Goal: Task Accomplishment & Management: Manage account settings

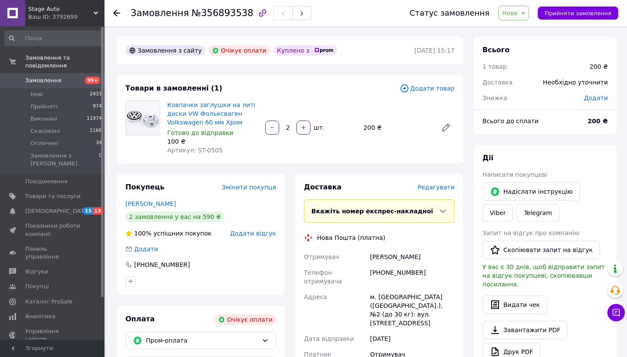
click at [78, 77] on span "Замовлення" at bounding box center [52, 81] width 55 height 8
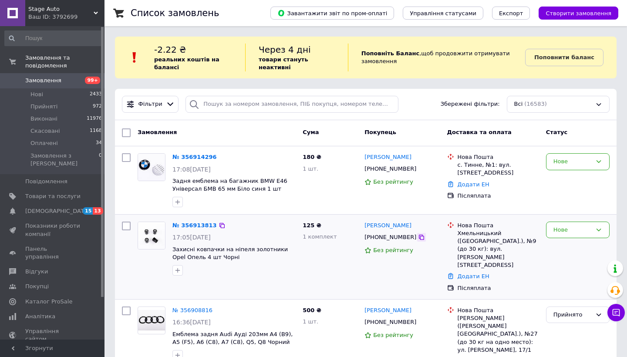
click at [418, 237] on icon at bounding box center [421, 237] width 7 height 7
click at [418, 168] on icon at bounding box center [421, 168] width 7 height 7
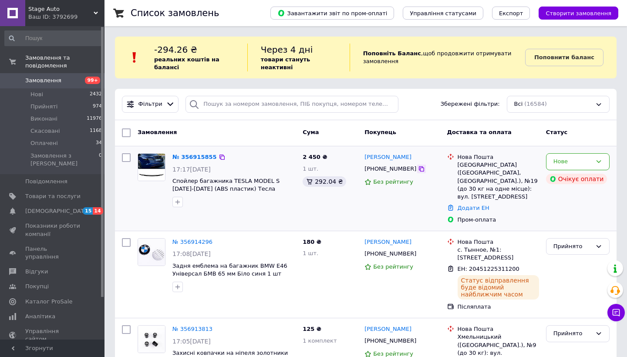
click at [419, 168] on icon at bounding box center [421, 168] width 5 height 5
click at [56, 192] on span "Товари та послуги" at bounding box center [52, 196] width 55 height 8
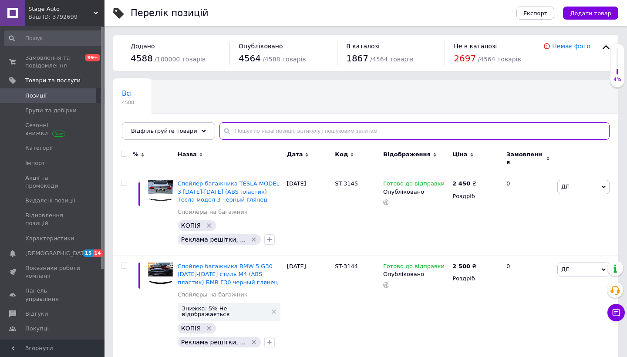
click at [244, 130] on input "text" at bounding box center [414, 130] width 390 height 17
paste input "ST-1755"
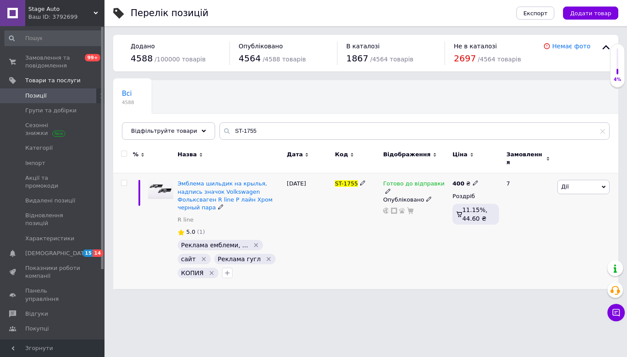
click at [390, 188] on use at bounding box center [387, 190] width 5 height 5
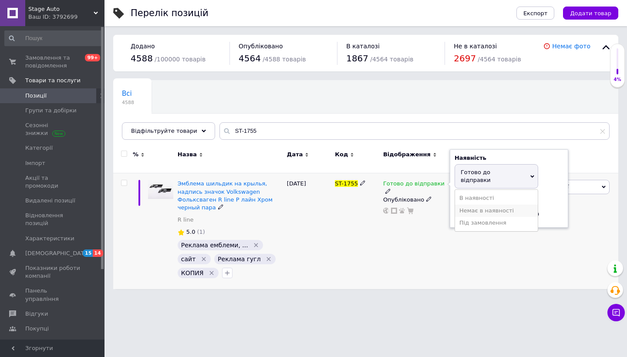
click at [469, 205] on li "Немає в наявності" at bounding box center [496, 211] width 83 height 12
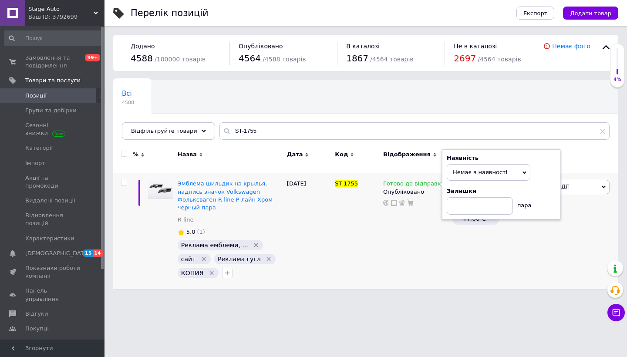
click at [292, 298] on html "Stage Auto Ваш ID: 3792699 Сайт Stage Auto Кабінет покупця Перевірити стан сист…" at bounding box center [313, 149] width 627 height 298
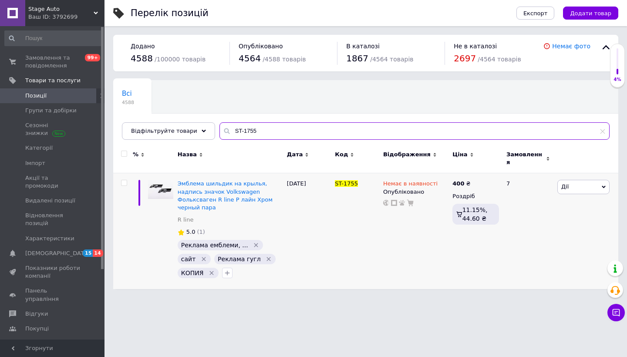
click at [262, 133] on input "ST-1755" at bounding box center [414, 130] width 390 height 17
paste input "3"
type input "ST-1753"
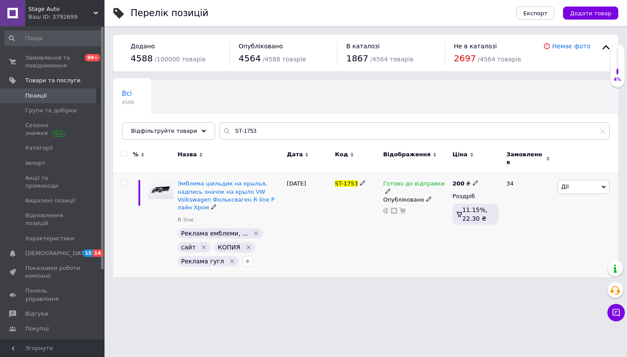
click at [390, 188] on icon at bounding box center [387, 190] width 5 height 5
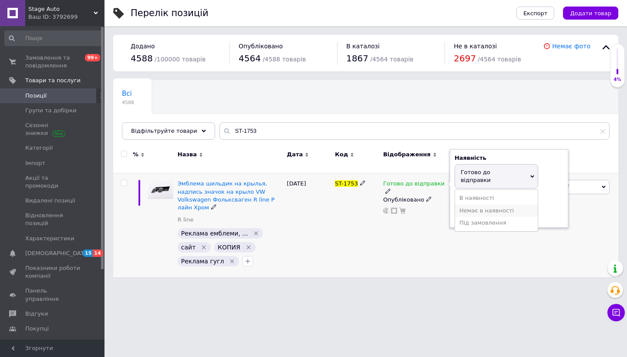
click at [470, 205] on li "Немає в наявності" at bounding box center [496, 211] width 83 height 12
click at [296, 286] on html "Stage Auto Ваш ID: 3792699 Сайт Stage Auto Кабінет покупця Перевірити стан сист…" at bounding box center [313, 143] width 627 height 286
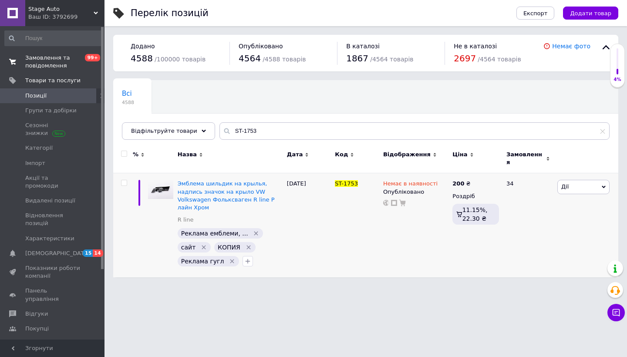
click at [51, 60] on span "Замовлення та повідомлення" at bounding box center [52, 62] width 55 height 16
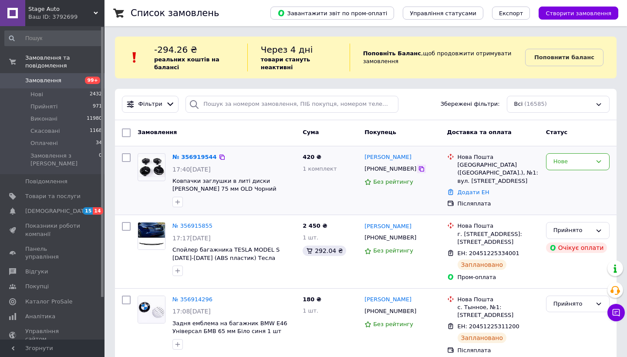
click at [418, 170] on icon at bounding box center [421, 168] width 7 height 7
click at [189, 225] on link "№ 356915855" at bounding box center [192, 225] width 40 height 7
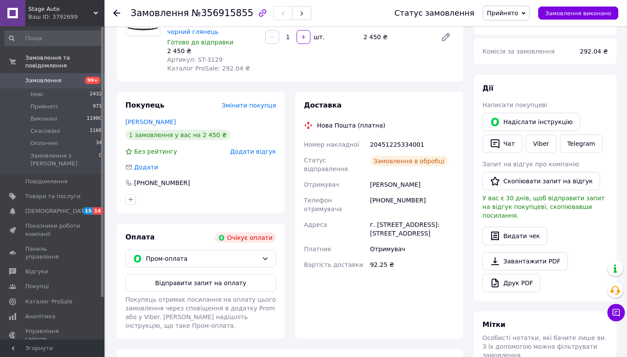
scroll to position [142, 0]
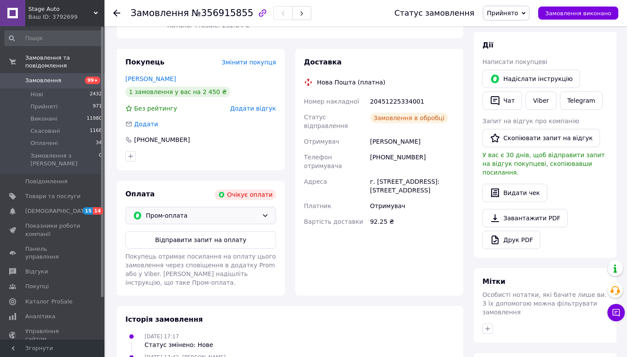
click at [183, 211] on span "Пром-оплата" at bounding box center [202, 216] width 112 height 10
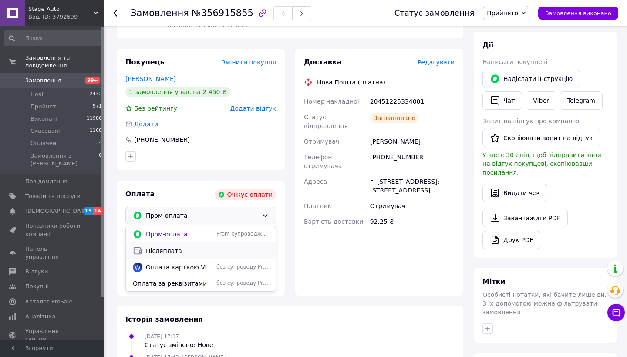
click at [178, 249] on span "Післяплата" at bounding box center [207, 250] width 123 height 9
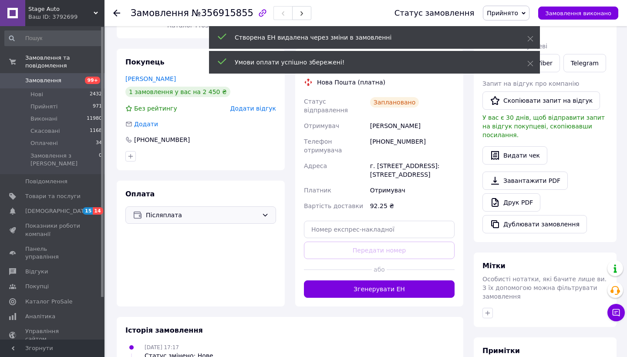
click at [65, 78] on span "Замовлення" at bounding box center [52, 81] width 55 height 8
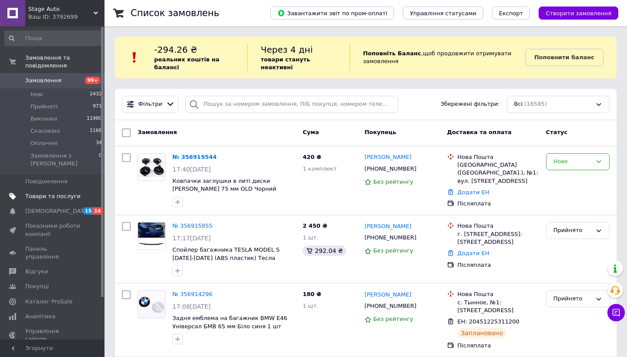
click at [63, 192] on span "Товари та послуги" at bounding box center [52, 196] width 55 height 8
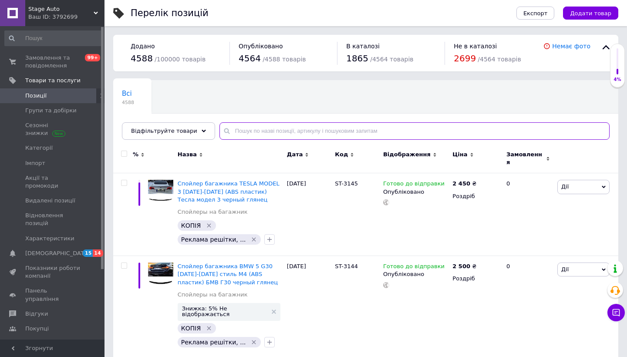
paste input "ST-2559"
click at [307, 129] on input "text" at bounding box center [414, 130] width 390 height 17
type input "ST-2559"
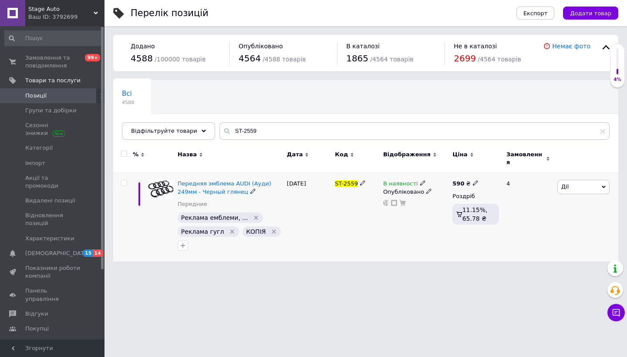
click at [422, 180] on icon at bounding box center [422, 182] width 5 height 5
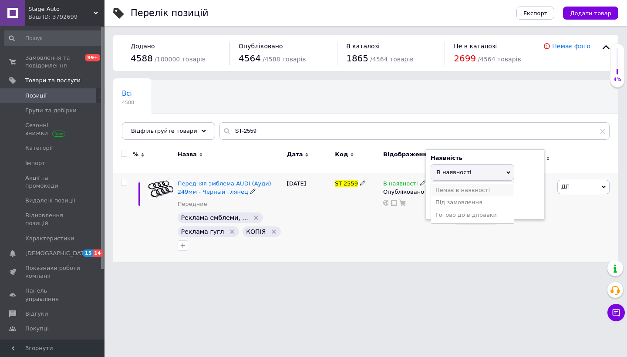
click at [455, 185] on li "Немає в наявності" at bounding box center [472, 190] width 83 height 12
click at [297, 270] on html "Stage Auto Ваш ID: 3792699 Сайт Stage Auto Кабінет покупця Перевірити стан сист…" at bounding box center [313, 135] width 627 height 270
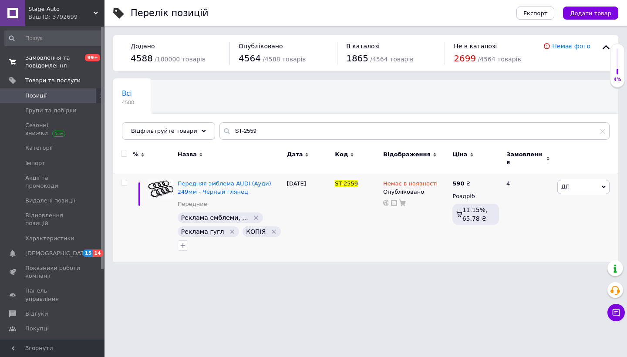
click at [62, 58] on span "Замовлення та повідомлення" at bounding box center [52, 62] width 55 height 16
